Goal: Navigation & Orientation: Understand site structure

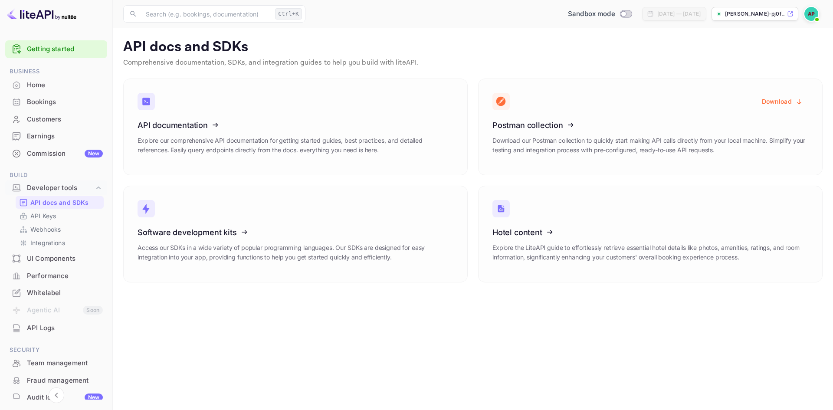
scroll to position [26, 0]
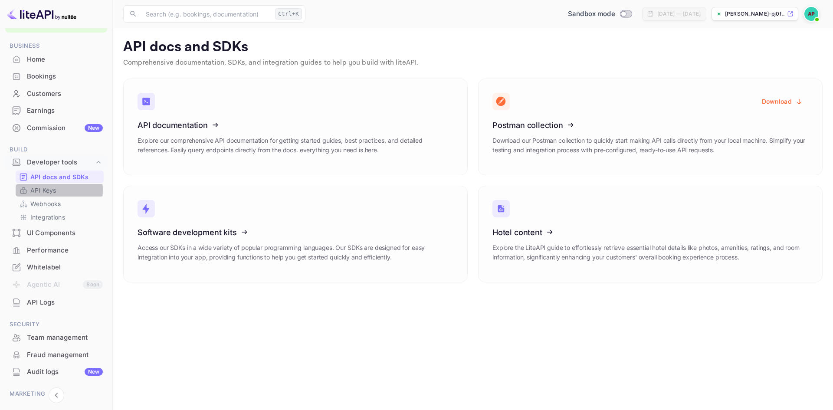
click at [41, 190] on p "API Keys" at bounding box center [43, 190] width 26 height 9
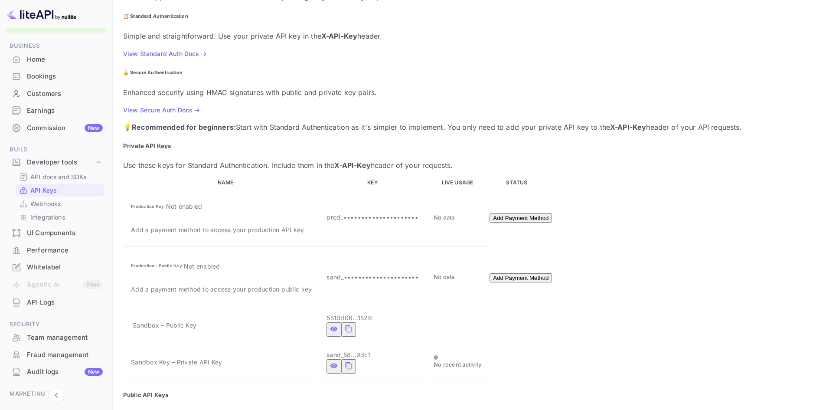
scroll to position [111, 0]
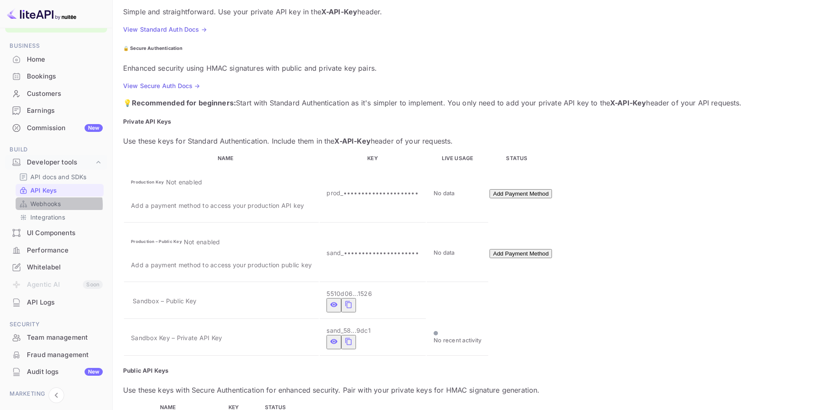
click at [51, 205] on p "Webhooks" at bounding box center [45, 203] width 30 height 9
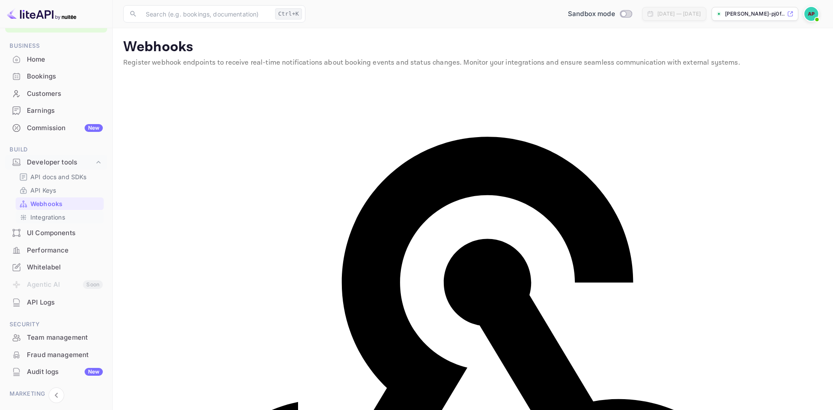
click at [49, 219] on p "Integrations" at bounding box center [47, 217] width 35 height 9
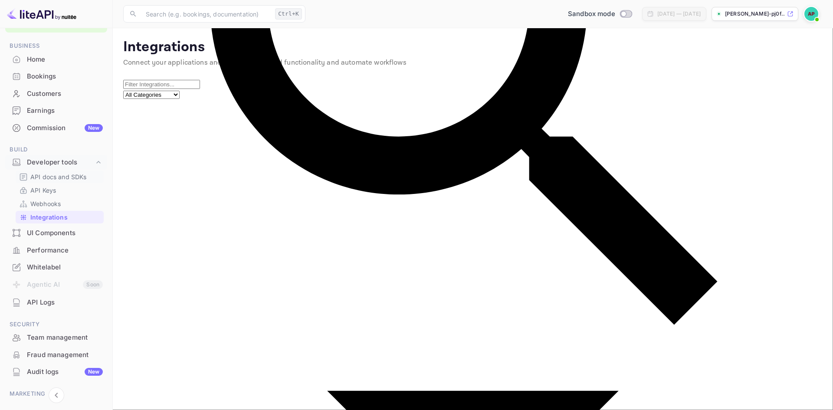
click at [55, 180] on p "API docs and SDKs" at bounding box center [58, 176] width 56 height 9
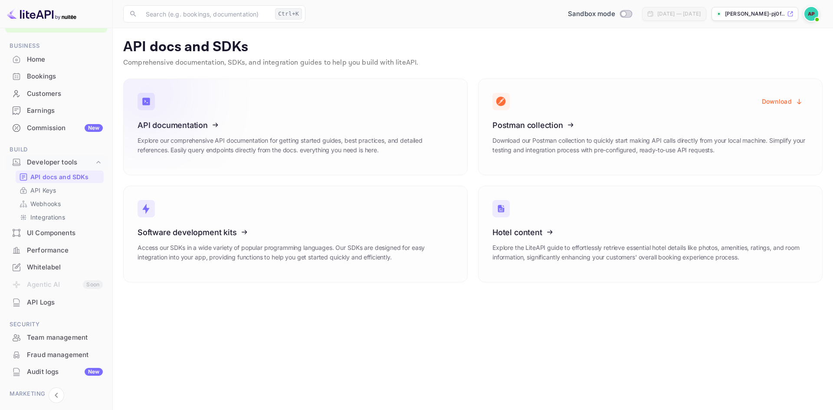
click at [191, 121] on icon at bounding box center [191, 123] width 135 height 89
